Goal: Transaction & Acquisition: Purchase product/service

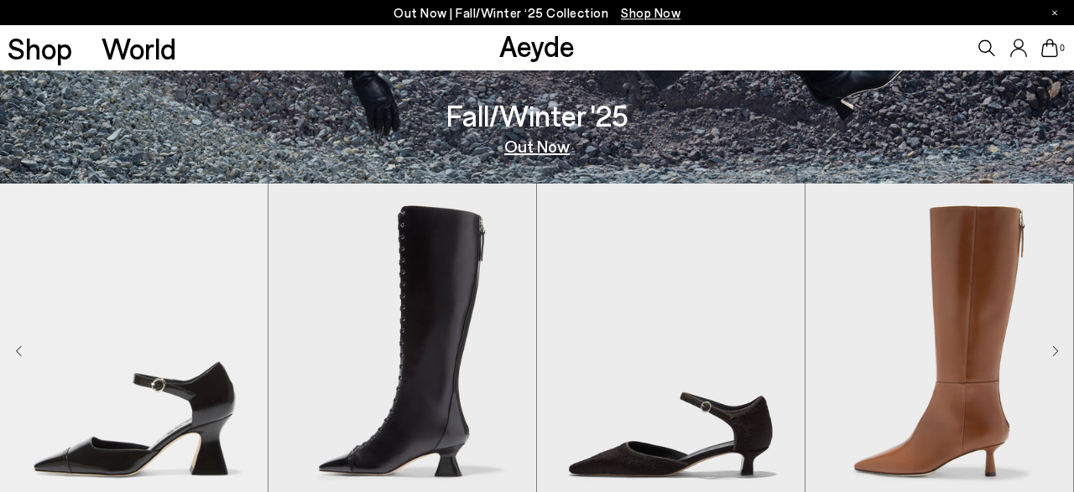
scroll to position [262, 0]
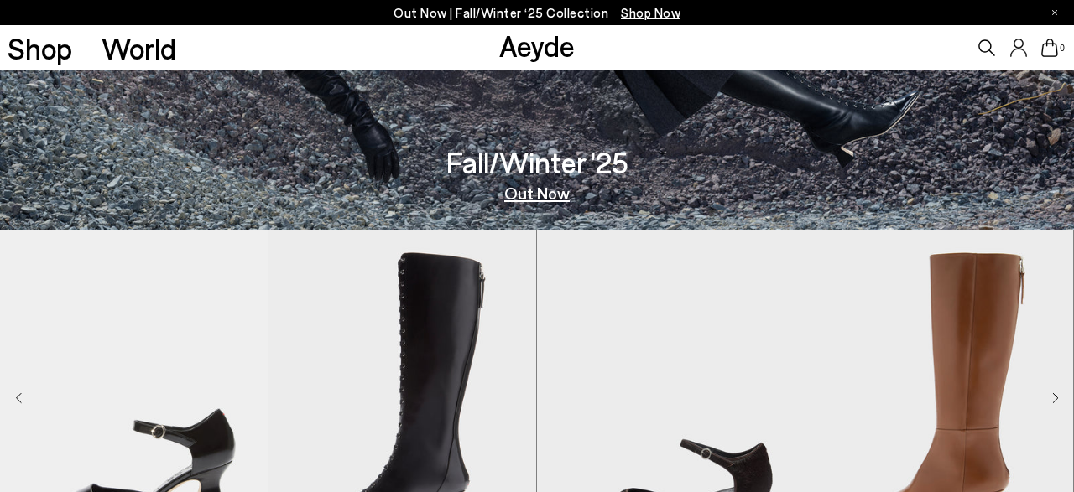
click at [984, 48] on icon at bounding box center [986, 47] width 17 height 17
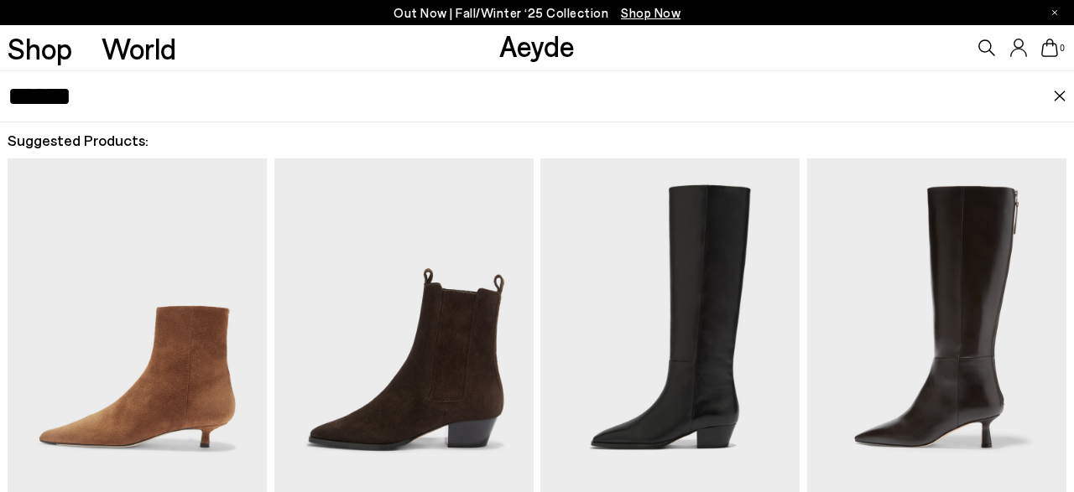
type input "******"
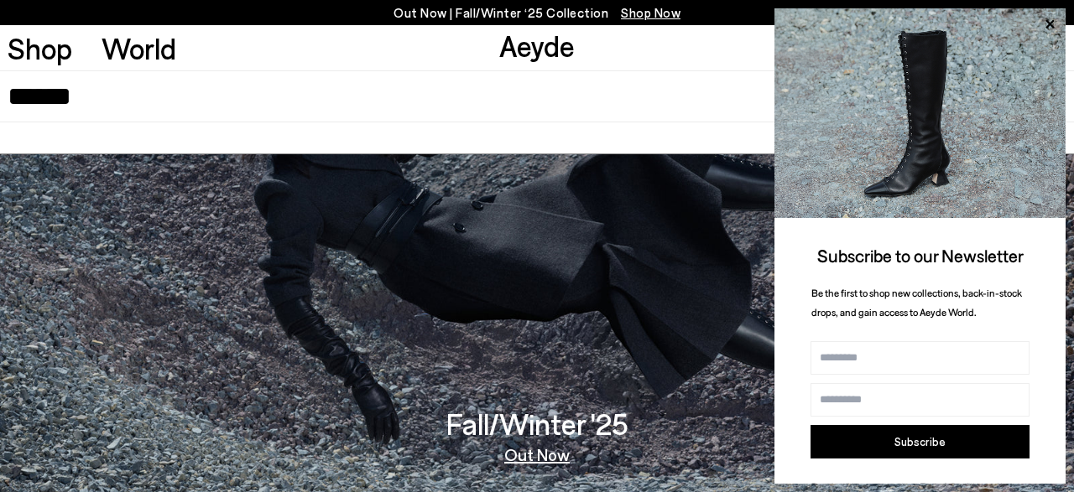
click at [956, 444] on button "Subscribe" at bounding box center [919, 442] width 219 height 34
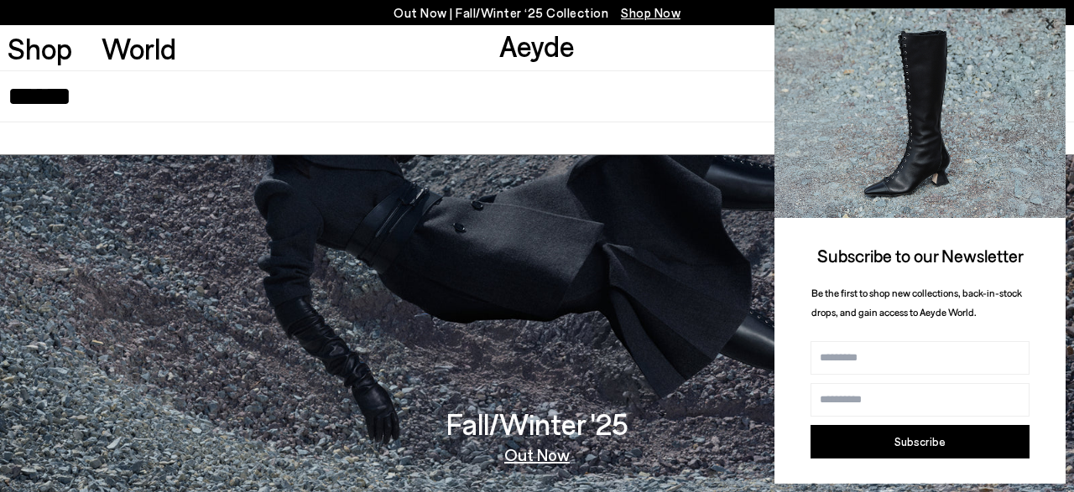
click at [1045, 27] on icon at bounding box center [1050, 24] width 22 height 22
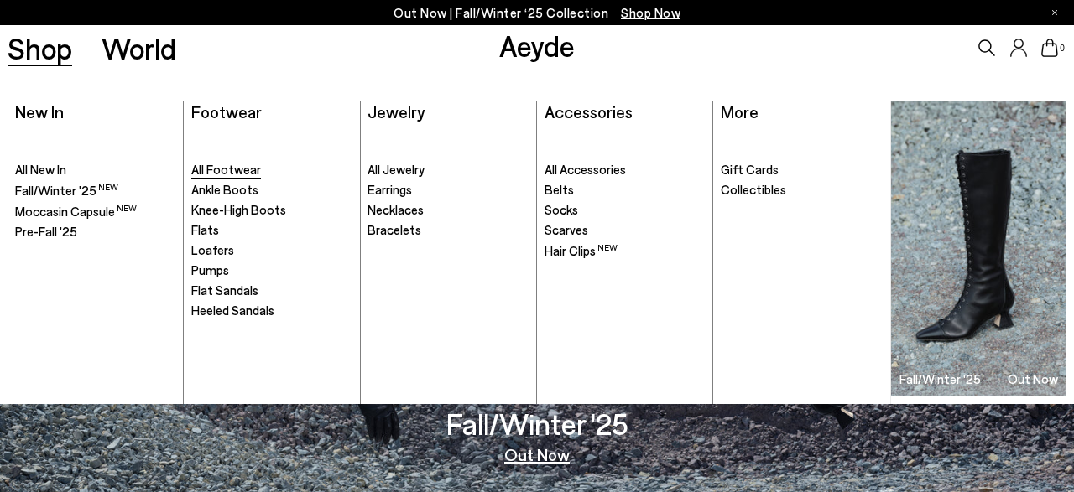
click at [235, 167] on span "All Footwear" at bounding box center [226, 169] width 70 height 15
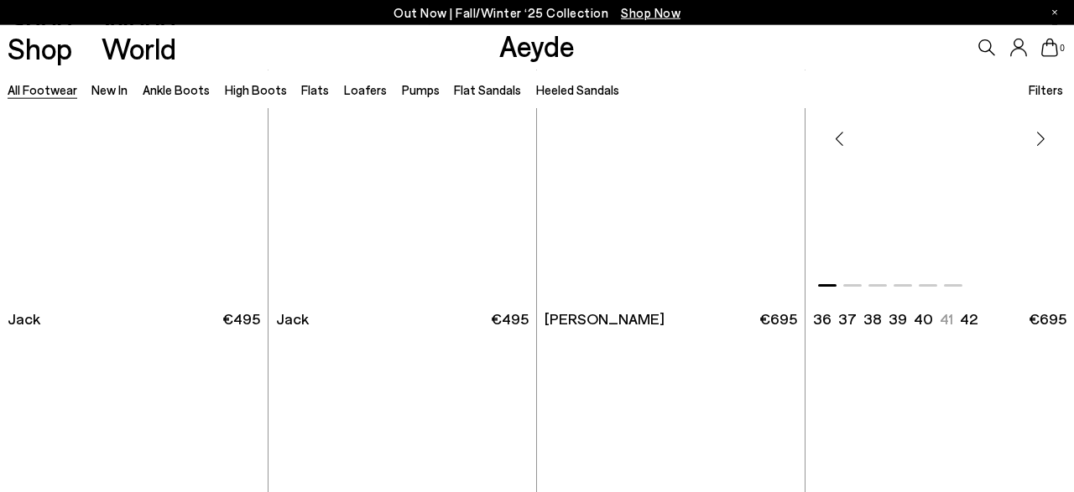
scroll to position [9336, 0]
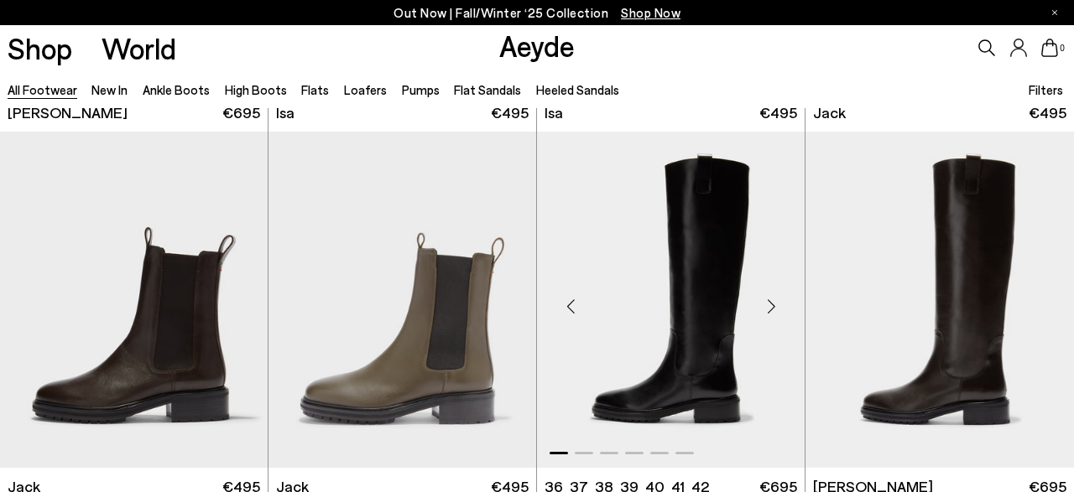
click at [663, 237] on img "1 / 6" at bounding box center [671, 300] width 268 height 336
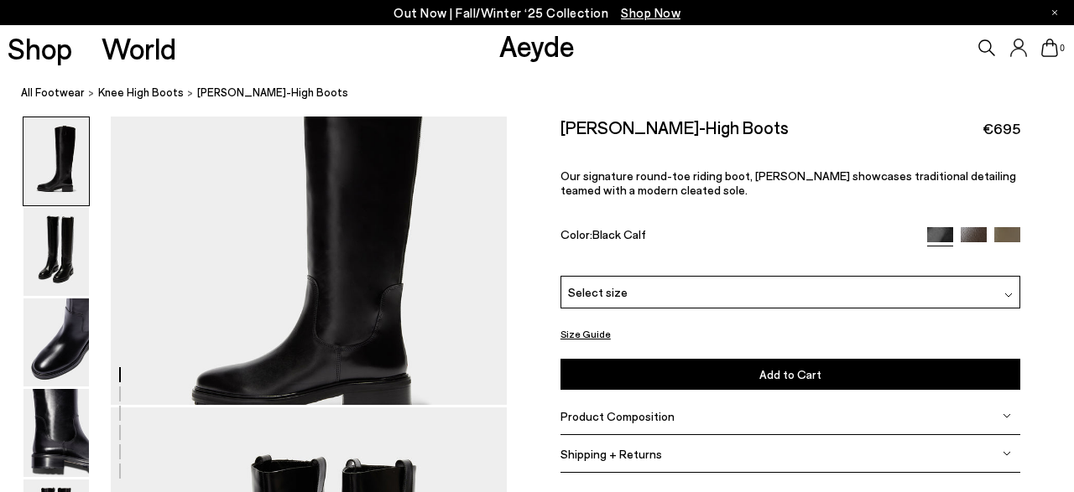
scroll to position [87, 0]
click at [970, 231] on img at bounding box center [974, 240] width 26 height 26
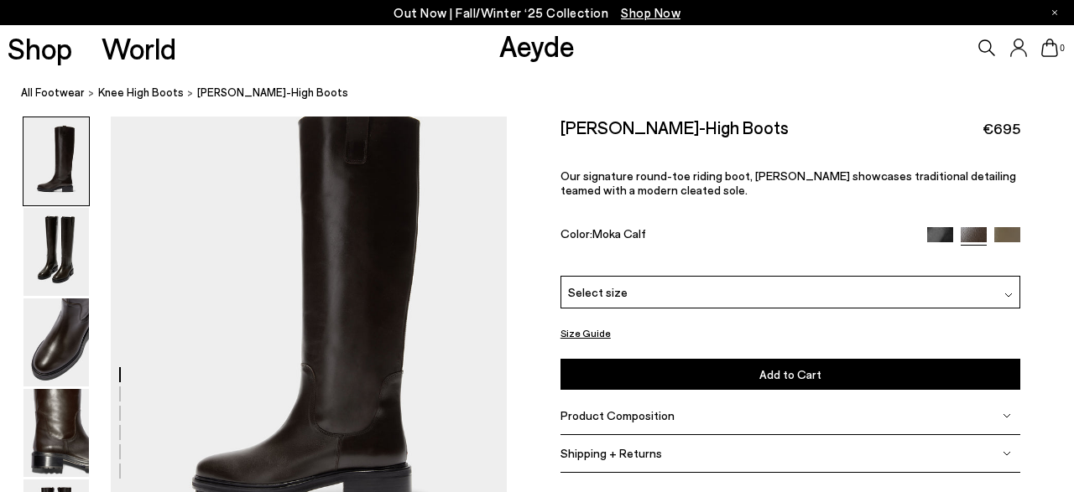
click at [1005, 235] on img at bounding box center [1007, 240] width 26 height 26
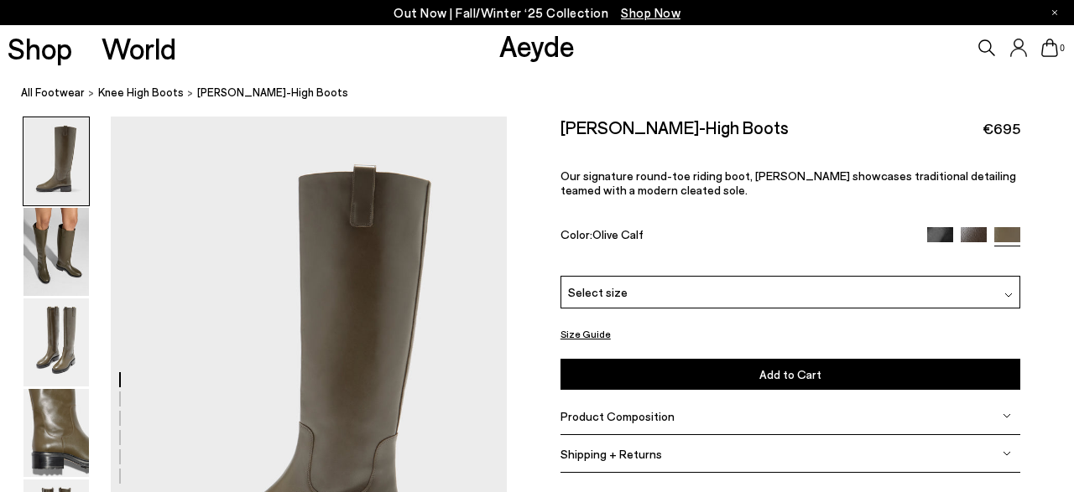
scroll to position [87, 0]
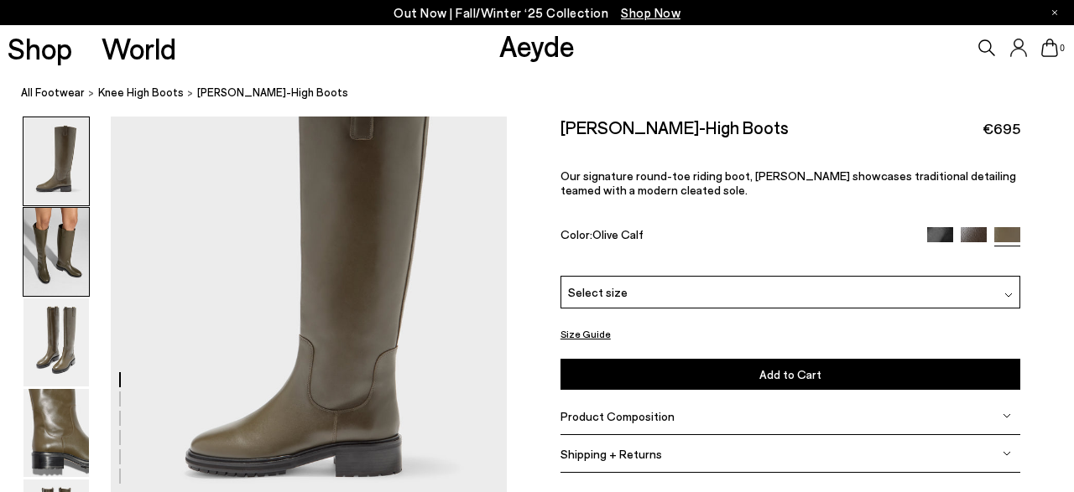
click at [48, 237] on img at bounding box center [55, 252] width 65 height 88
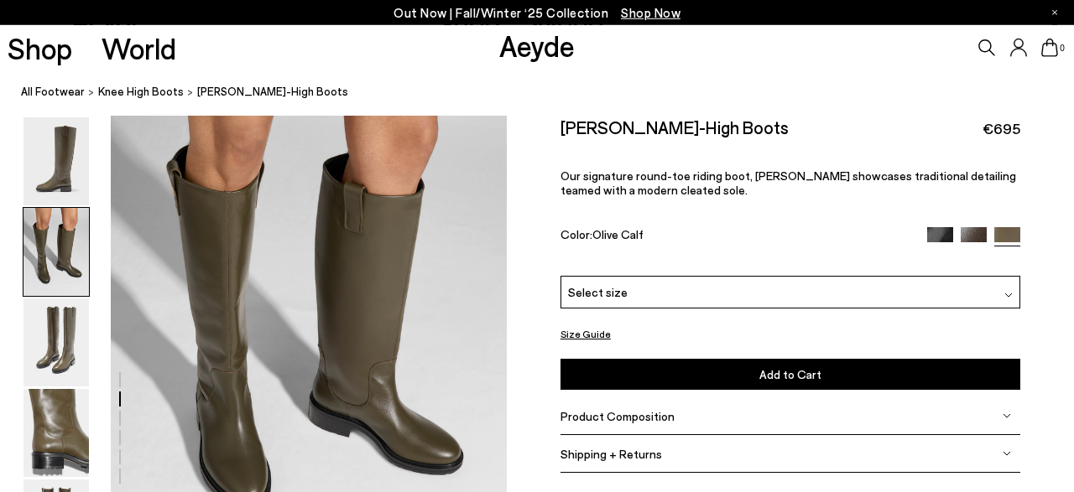
scroll to position [619, 0]
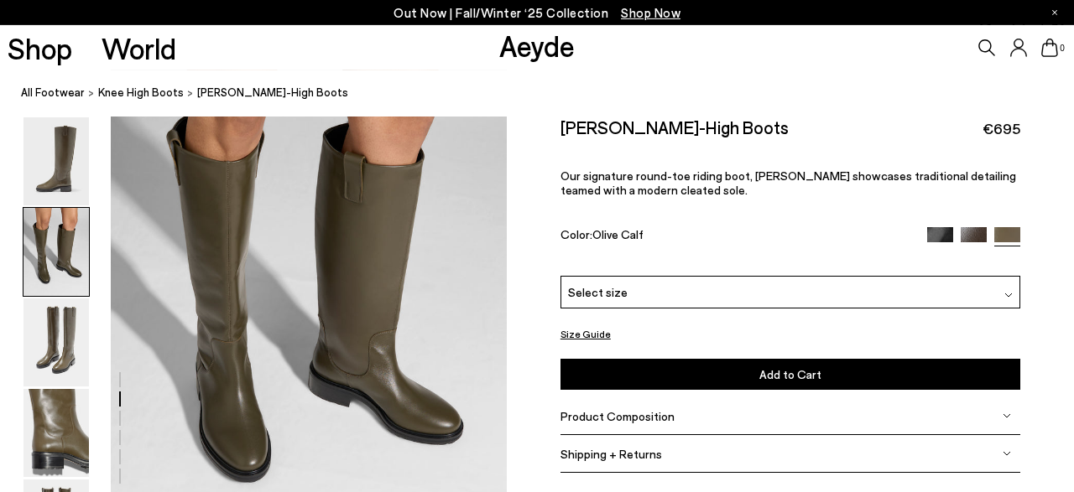
click at [973, 240] on img at bounding box center [974, 240] width 26 height 26
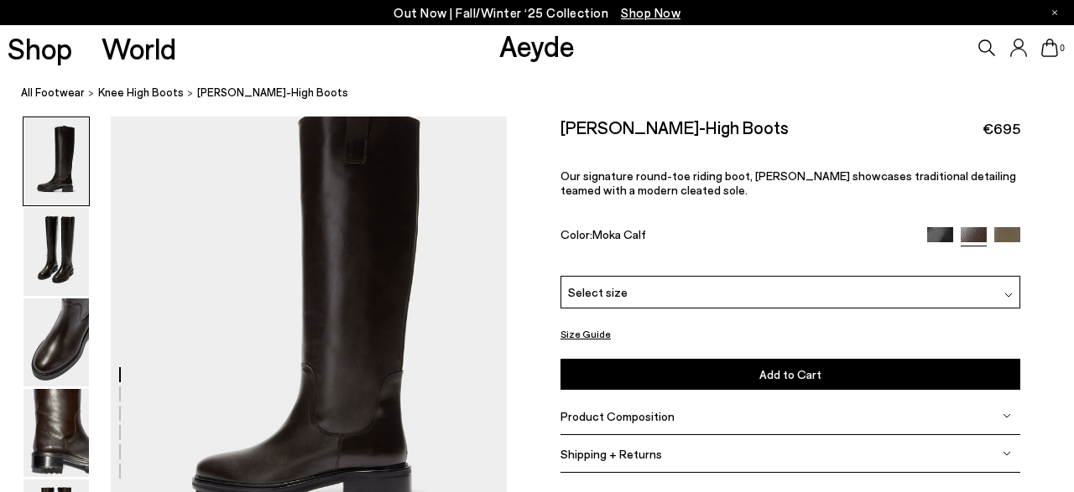
click at [1001, 237] on img at bounding box center [1007, 240] width 26 height 26
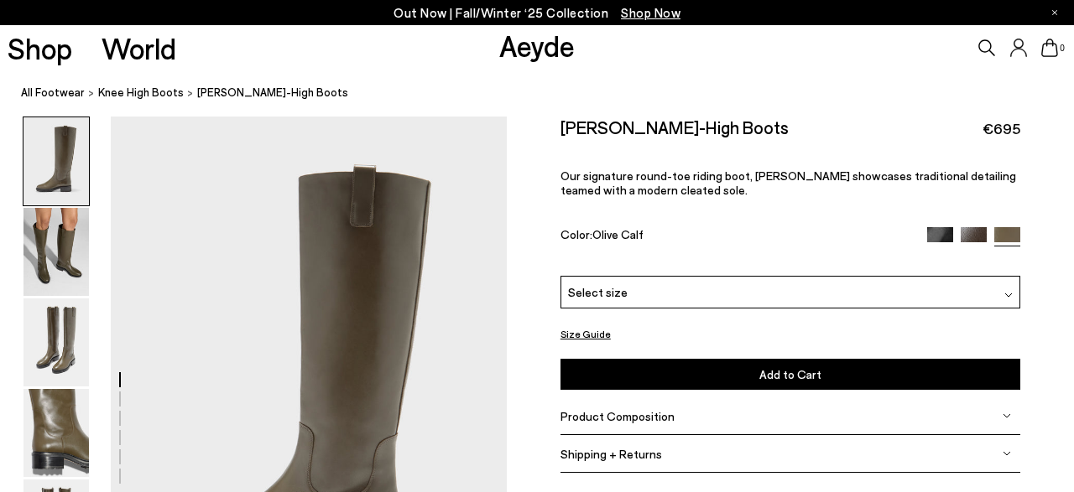
click at [590, 336] on button "Size Guide" at bounding box center [585, 334] width 50 height 21
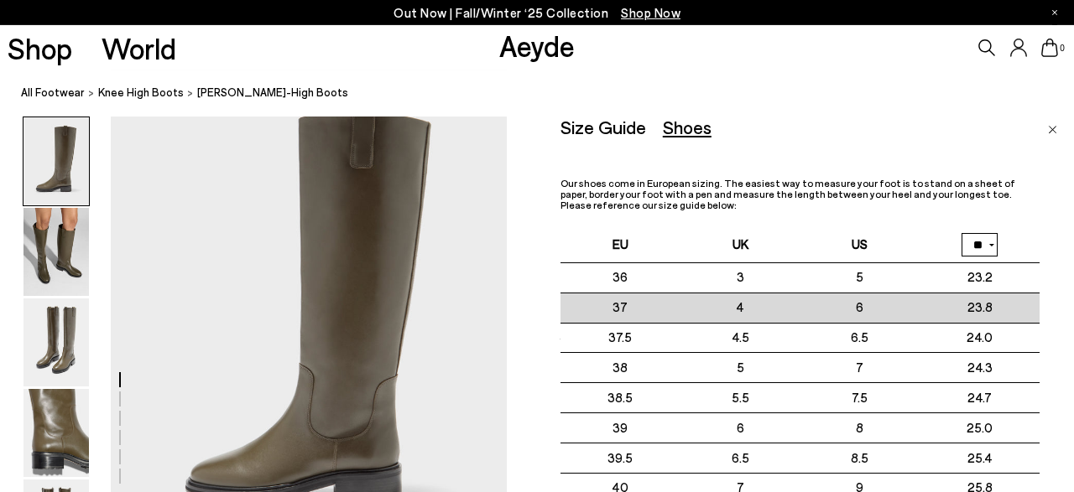
scroll to position [87, 0]
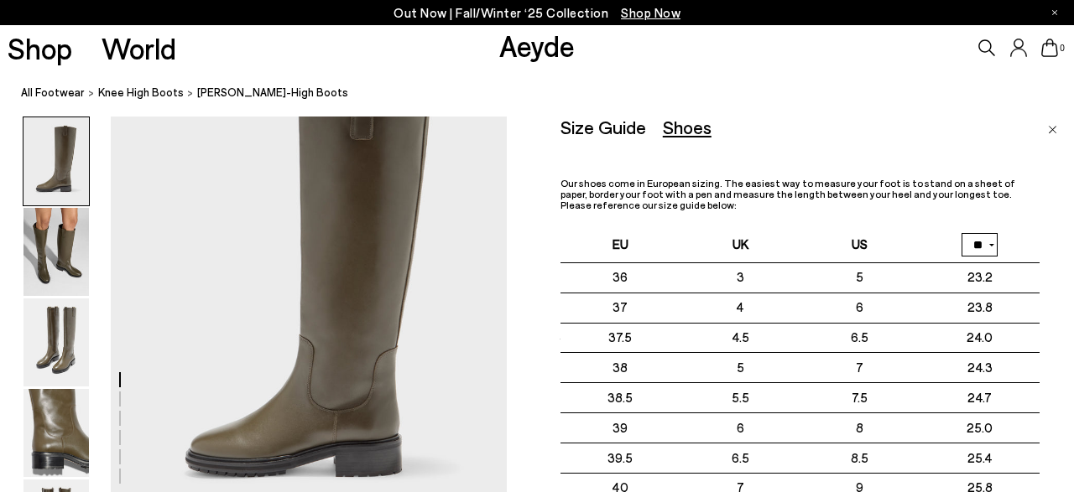
click at [1049, 137] on link "Close" at bounding box center [1052, 127] width 9 height 20
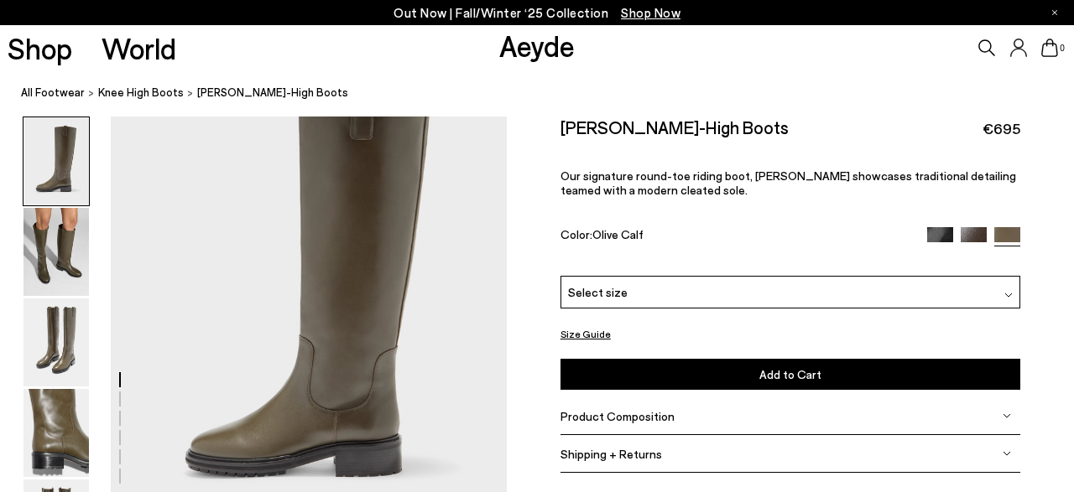
click at [798, 296] on div "Select size" at bounding box center [790, 292] width 460 height 33
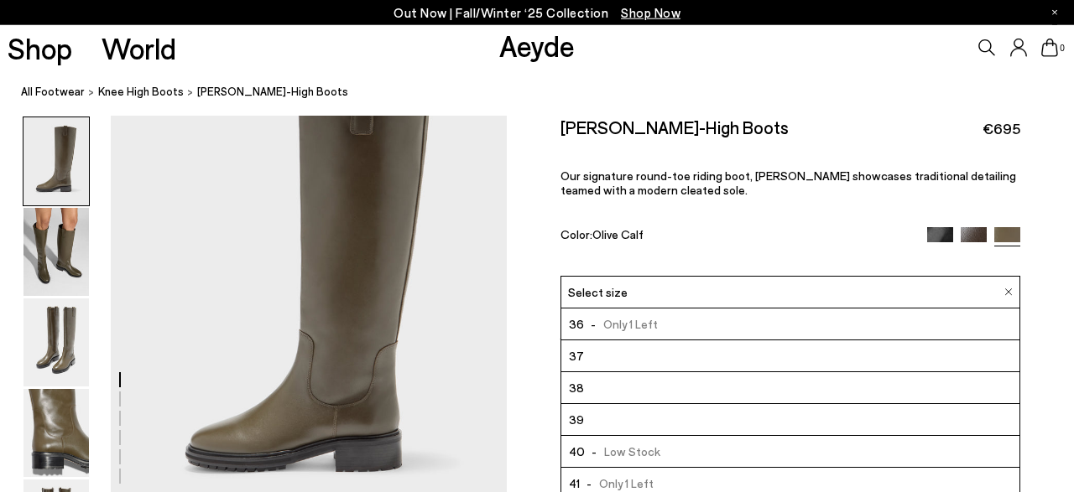
scroll to position [175, 0]
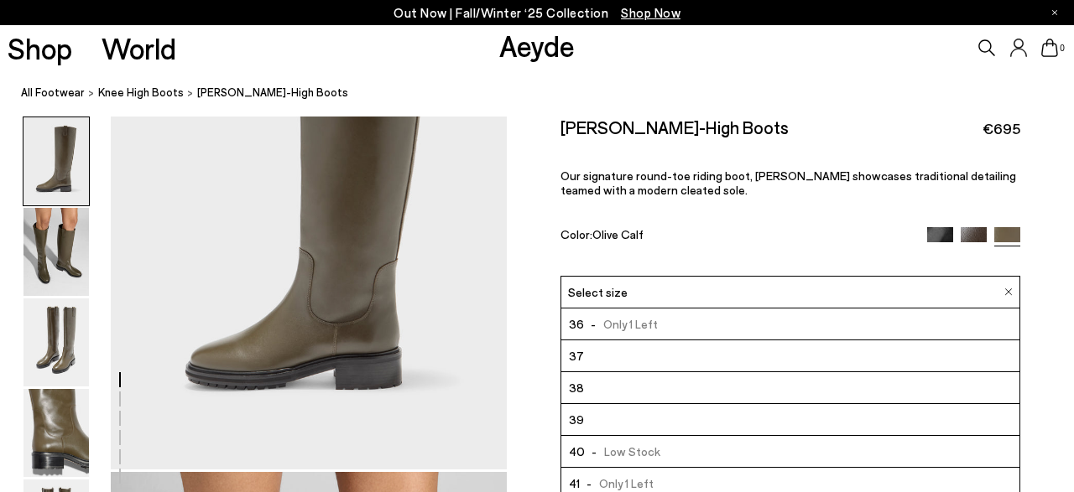
click at [630, 451] on span "- Low Stock" at bounding box center [623, 451] width 76 height 21
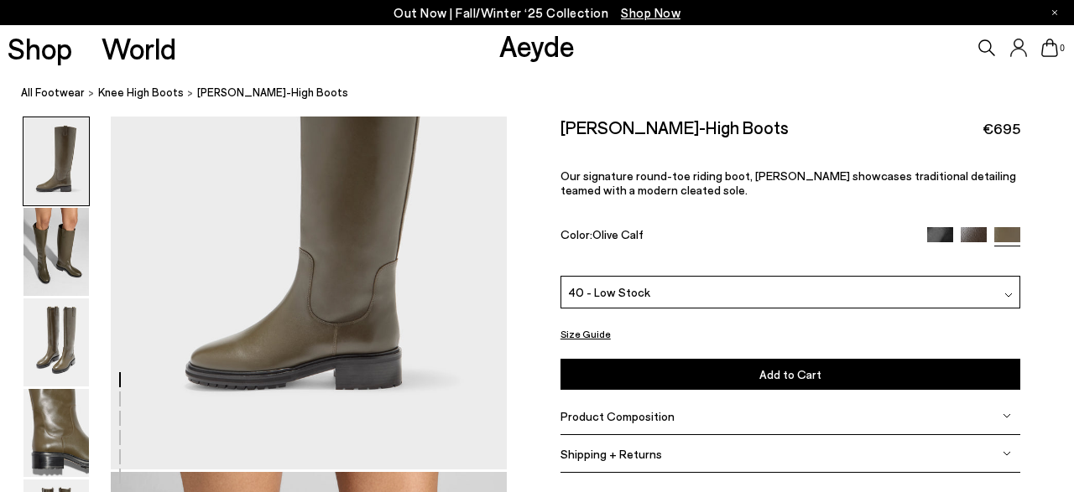
click at [729, 367] on button "Add to Cart Select a Size First" at bounding box center [790, 374] width 460 height 31
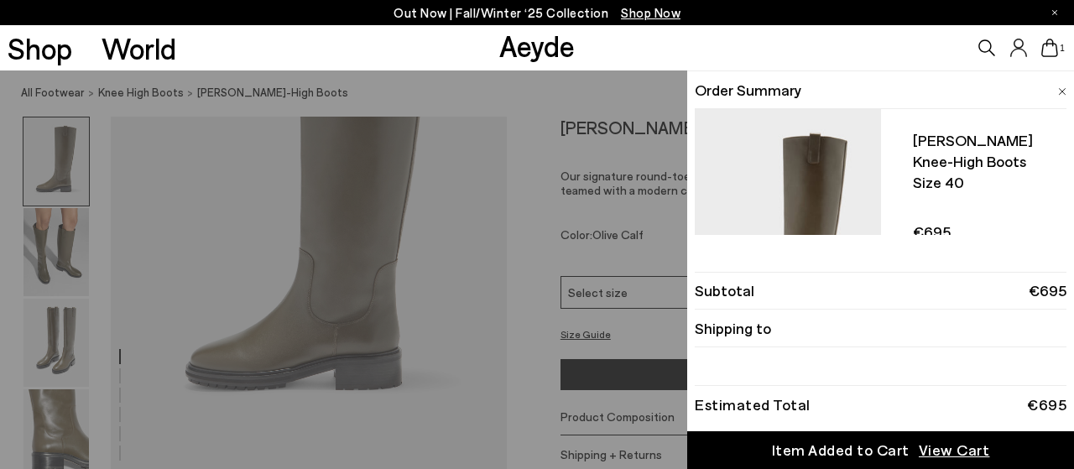
click at [1061, 91] on img at bounding box center [1062, 92] width 8 height 8
